Goal: Transaction & Acquisition: Purchase product/service

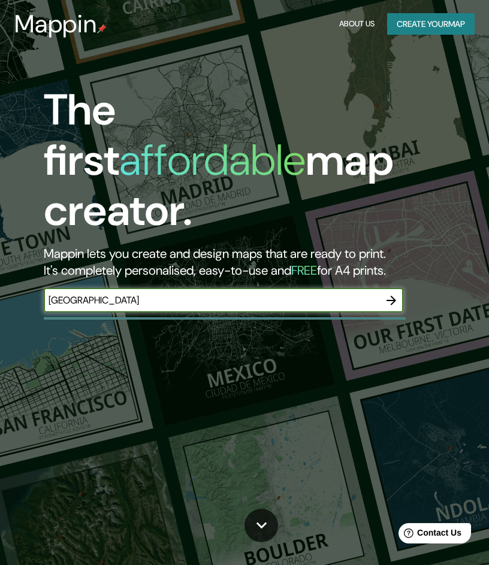
type input "[GEOGRAPHIC_DATA]"
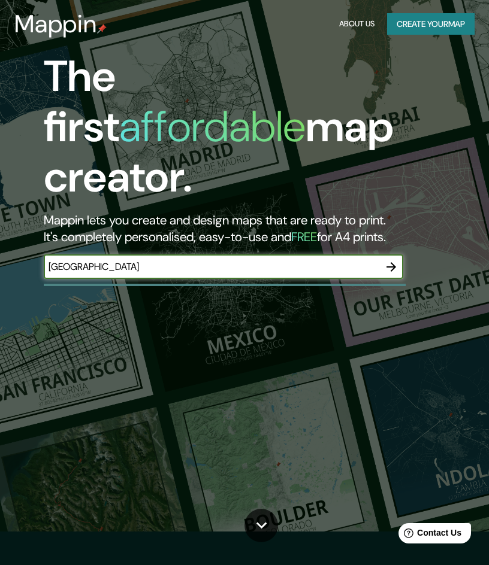
scroll to position [60, 0]
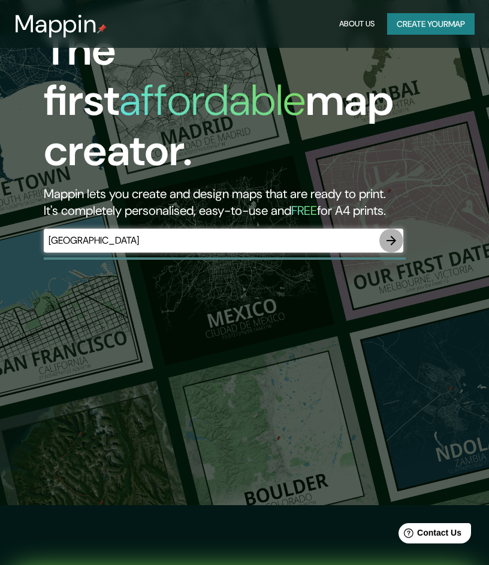
click at [389, 234] on icon "button" at bounding box center [391, 241] width 14 height 14
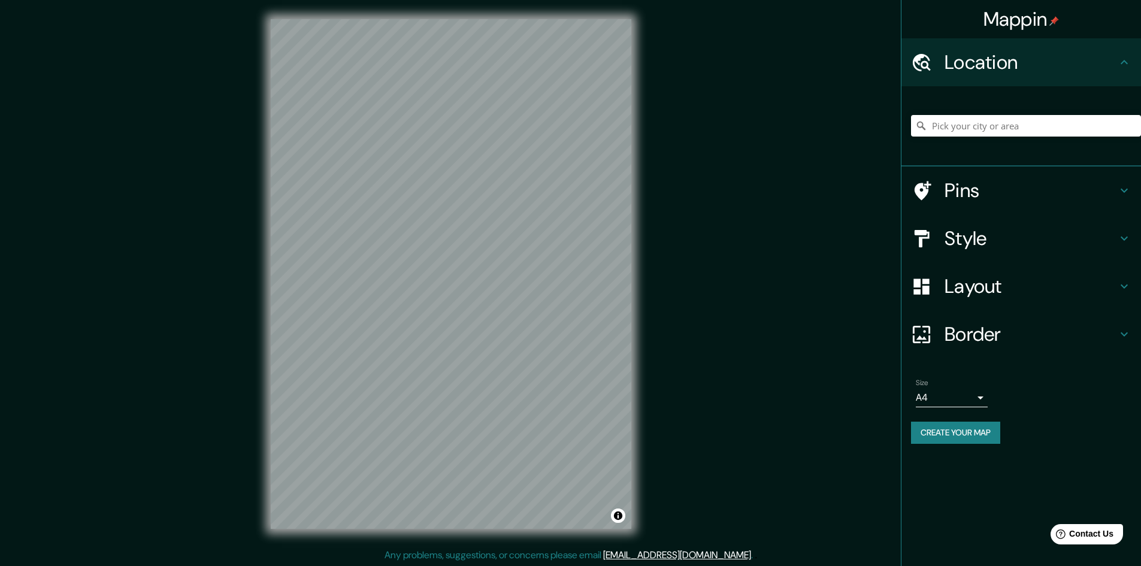
click at [488, 301] on div "© Mapbox © OpenStreetMap Improve this map" at bounding box center [450, 274] width 1027 height 510
click at [488, 404] on body "Mappin Location Pins Style Layout Border Choose a border. Hint : you can make l…" at bounding box center [570, 283] width 1141 height 566
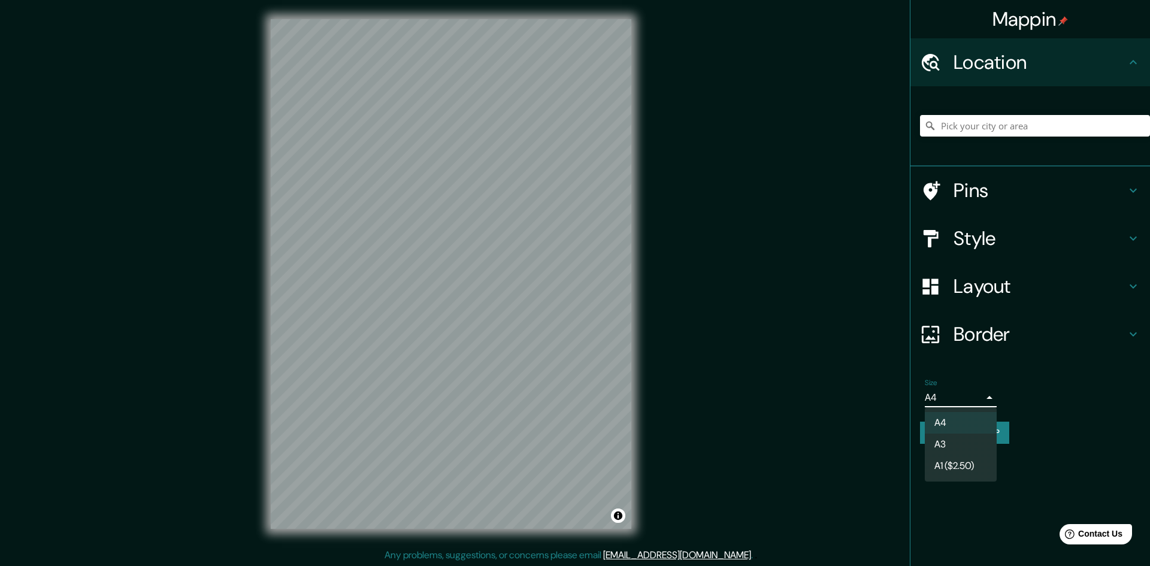
drag, startPoint x: 933, startPoint y: 404, endPoint x: 942, endPoint y: 350, distance: 53.9
click at [488, 401] on div at bounding box center [575, 283] width 1150 height 566
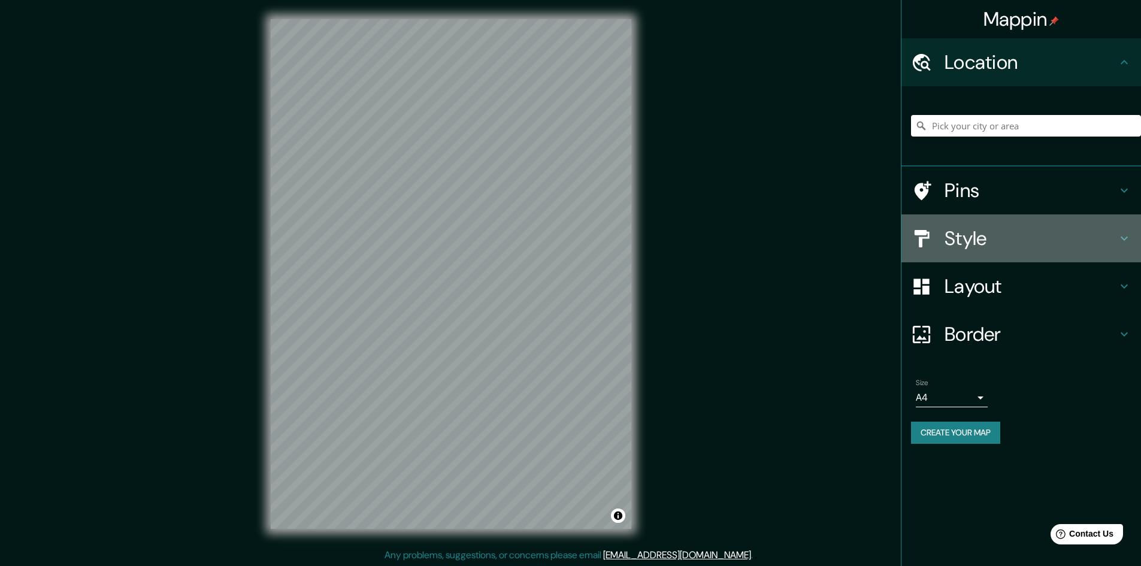
click at [488, 235] on h4 "Style" at bounding box center [1030, 238] width 172 height 24
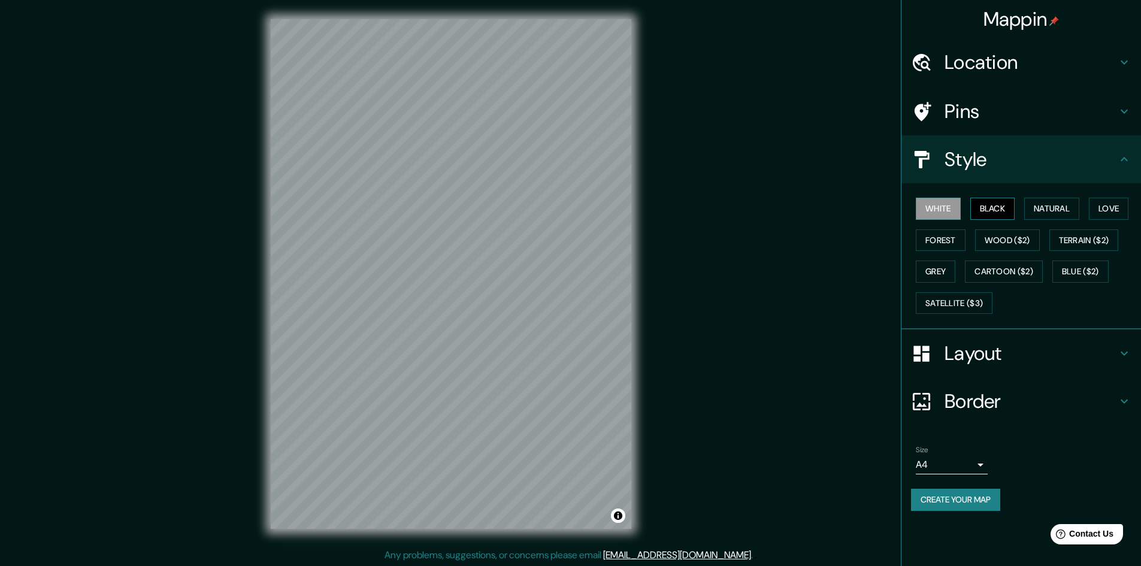
click at [488, 202] on button "Black" at bounding box center [992, 209] width 45 height 22
click at [488, 217] on button "Natural" at bounding box center [1051, 209] width 55 height 22
click at [488, 214] on button "Love" at bounding box center [1109, 209] width 40 height 22
click at [488, 245] on button "Forest" at bounding box center [941, 240] width 50 height 22
click at [488, 242] on button "Wood ($2)" at bounding box center [1007, 240] width 65 height 22
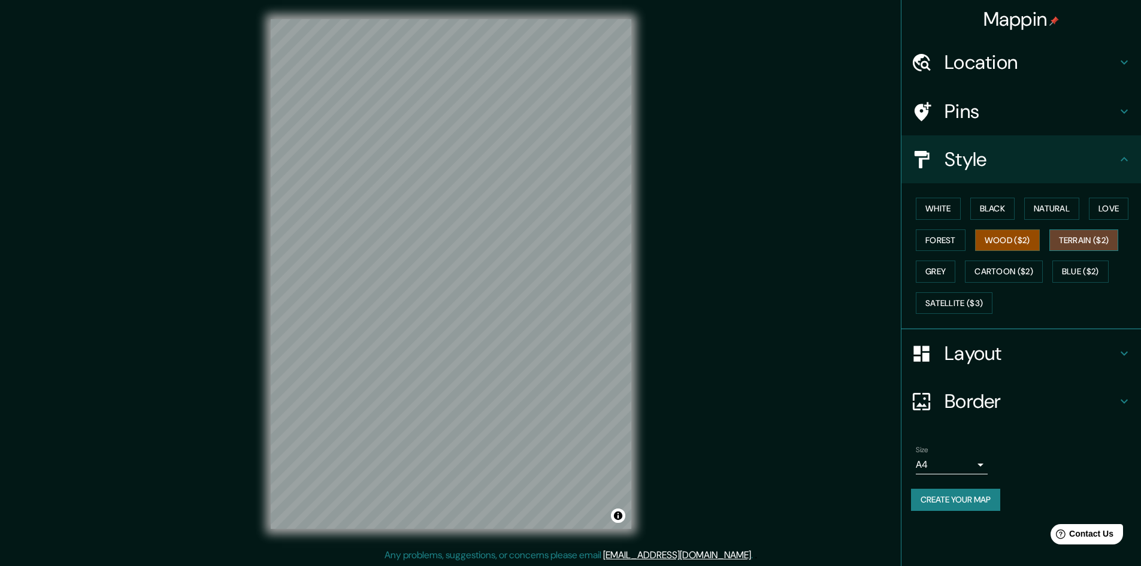
click at [488, 245] on button "Terrain ($2)" at bounding box center [1083, 240] width 69 height 22
click at [488, 271] on button "Blue ($2)" at bounding box center [1080, 271] width 56 height 22
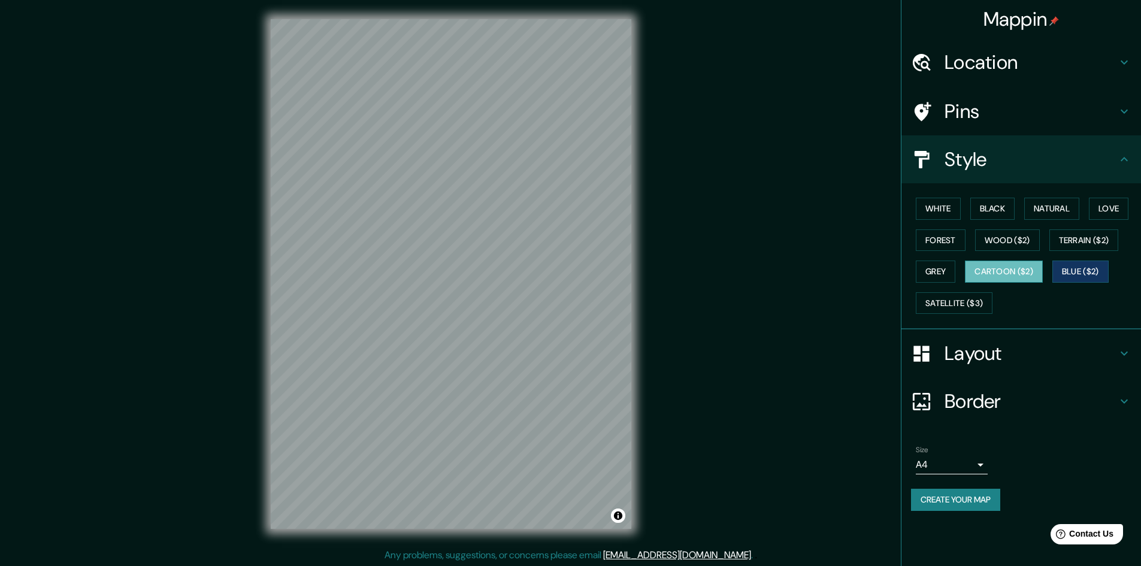
click at [488, 271] on button "Cartoon ($2)" at bounding box center [1004, 271] width 78 height 22
click at [488, 271] on button "Grey" at bounding box center [936, 271] width 40 height 22
